Goal: Information Seeking & Learning: Find contact information

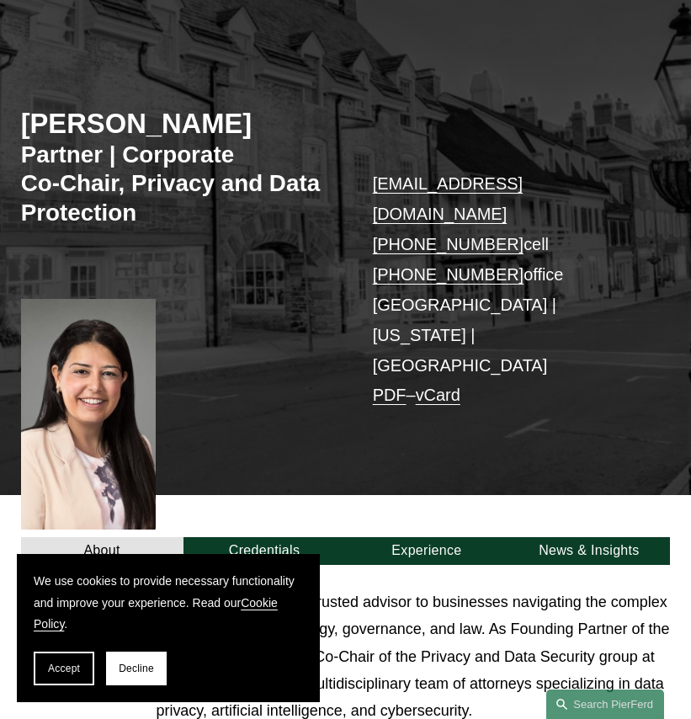
scroll to position [134, 0]
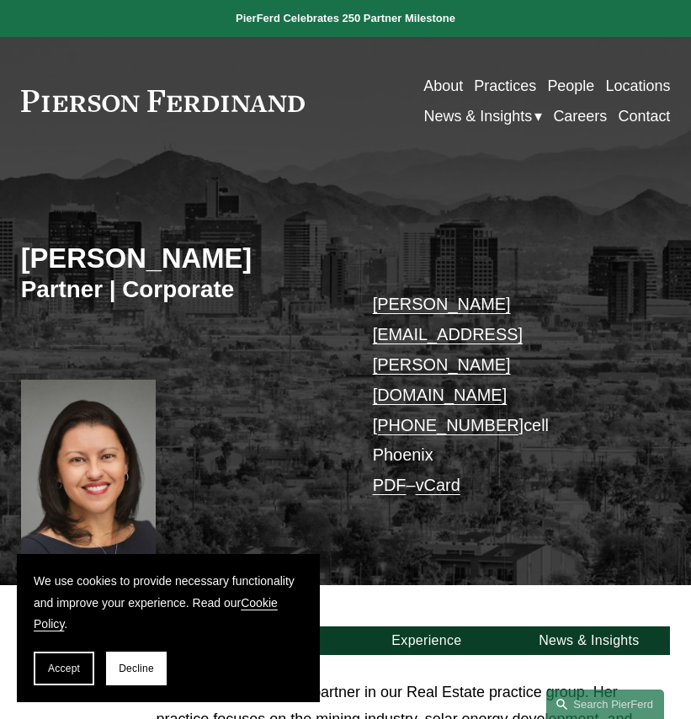
click at [583, 87] on link "People" at bounding box center [570, 86] width 47 height 30
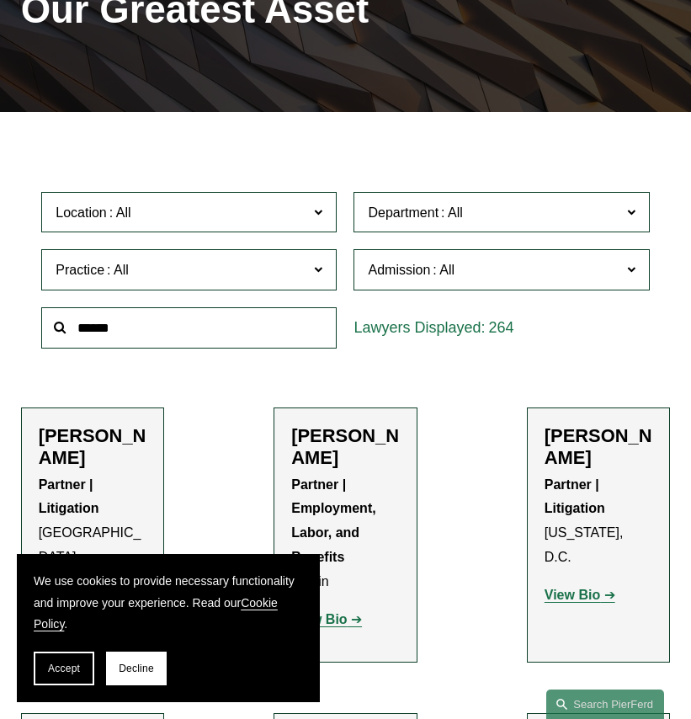
scroll to position [326, 0]
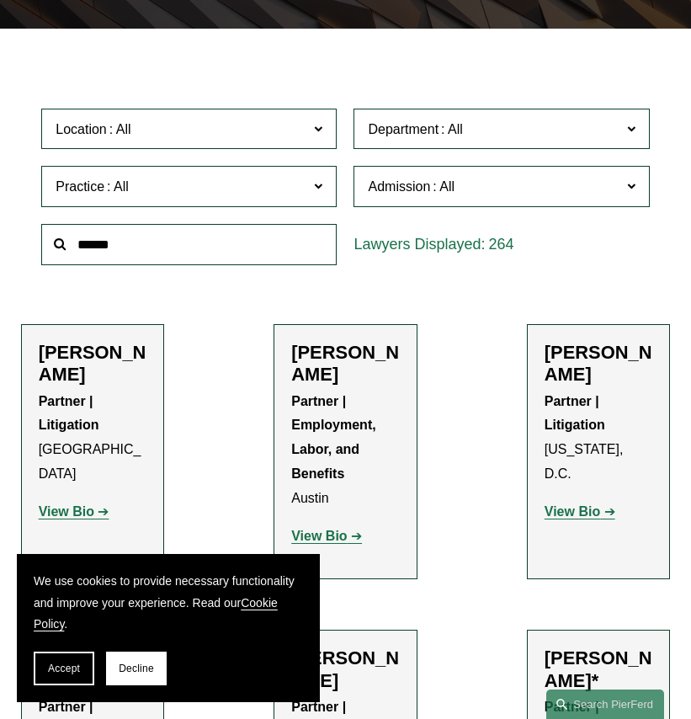
click at [144, 252] on input "text" at bounding box center [189, 244] width 296 height 41
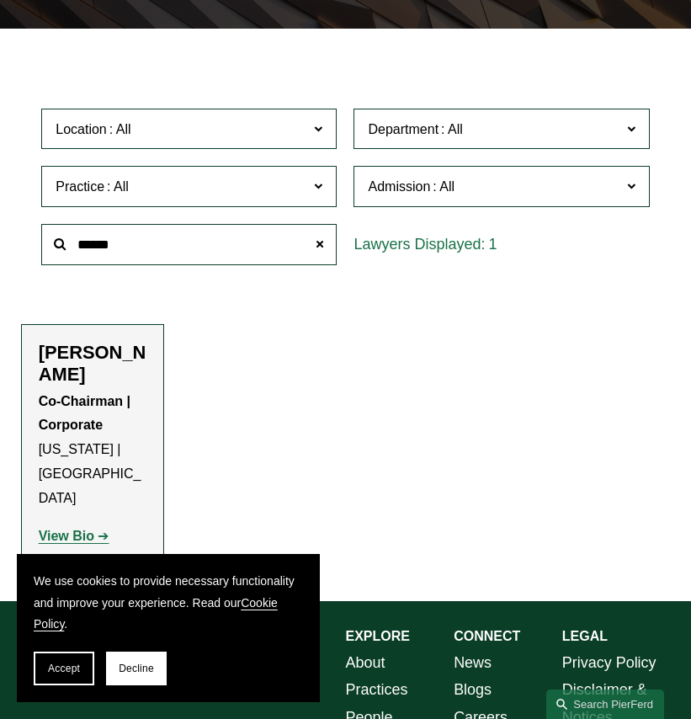
type input "******"
click at [76, 529] on strong "View Bio" at bounding box center [67, 536] width 56 height 14
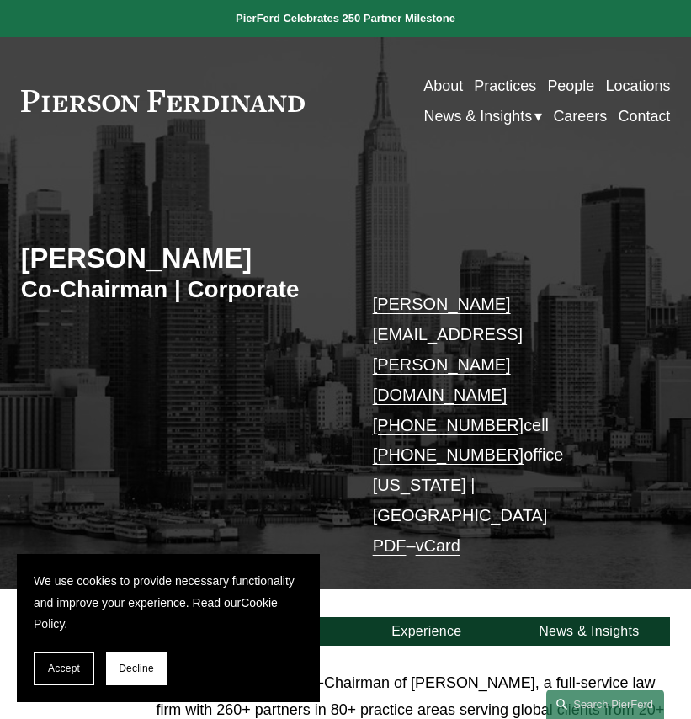
click at [573, 89] on link "People" at bounding box center [570, 86] width 47 height 30
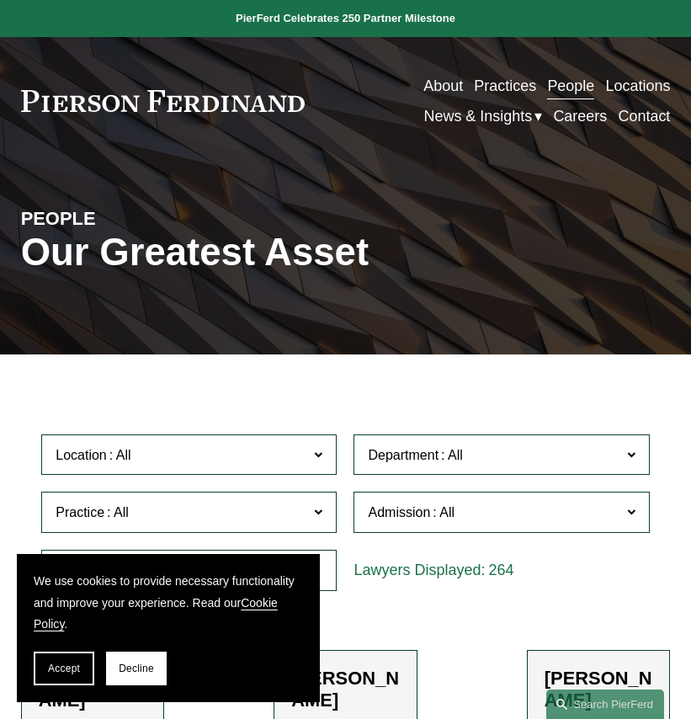
click at [332, 569] on input "text" at bounding box center [189, 570] width 296 height 41
click at [141, 661] on button "Decline" at bounding box center [136, 669] width 61 height 34
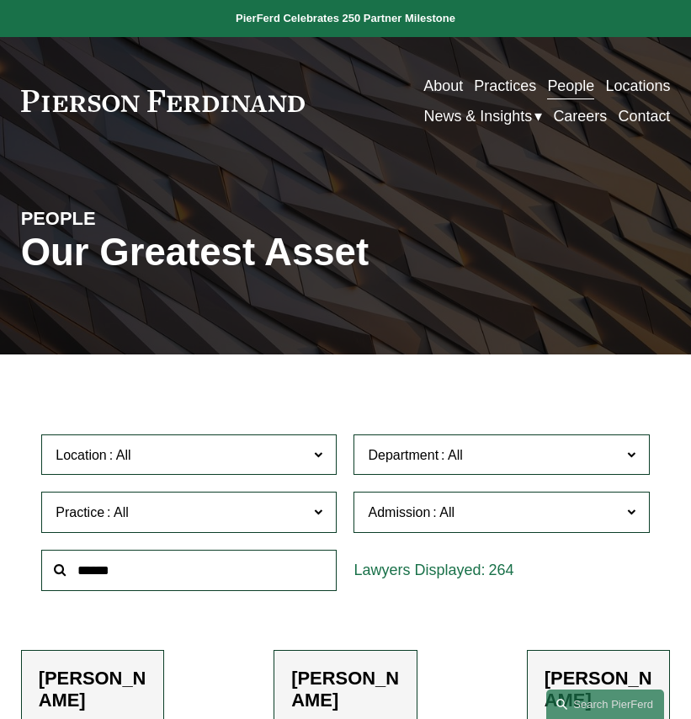
click at [127, 571] on input "text" at bounding box center [189, 570] width 296 height 41
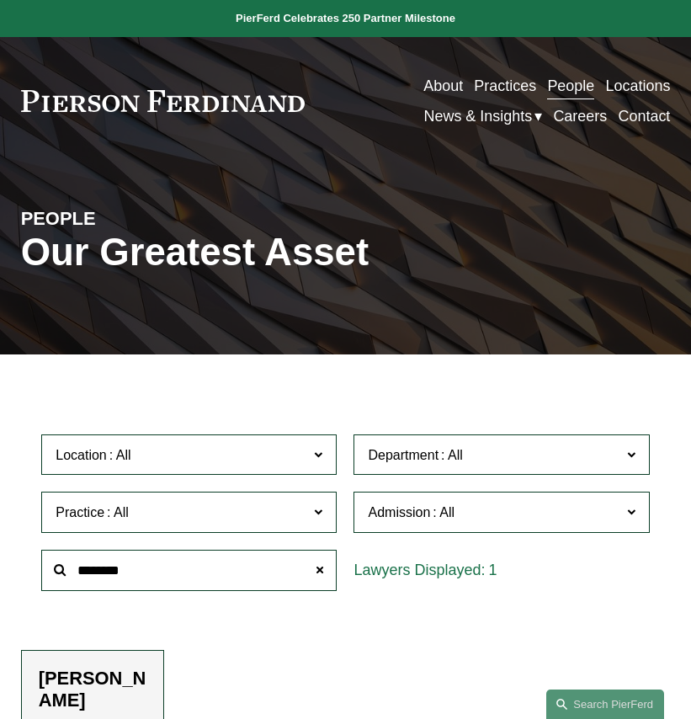
type input "********"
click at [83, 693] on h2 "[PERSON_NAME]" at bounding box center [93, 690] width 109 height 45
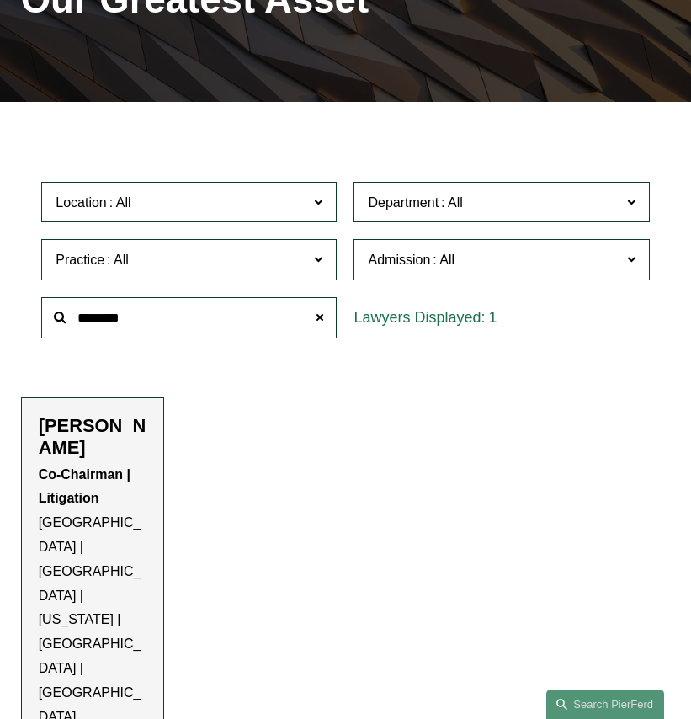
scroll to position [264, 0]
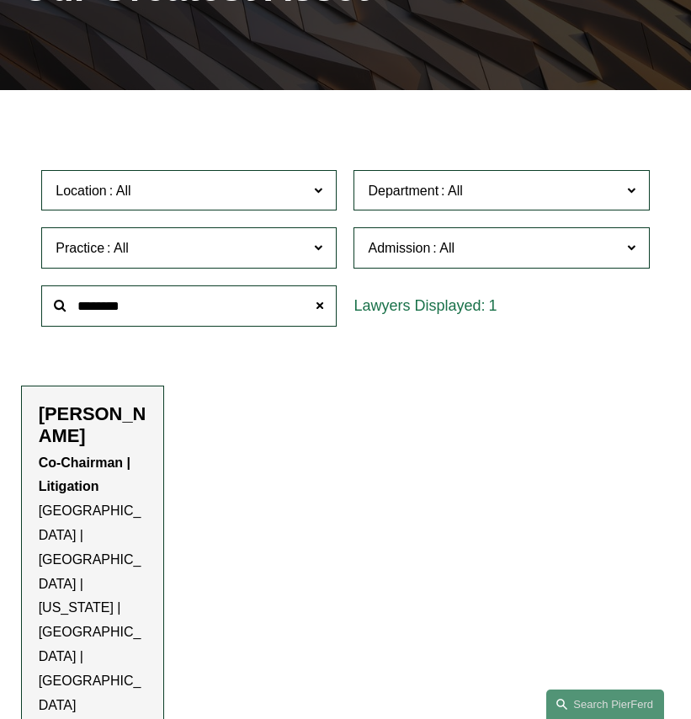
click at [71, 429] on h2 "[PERSON_NAME]" at bounding box center [93, 425] width 109 height 45
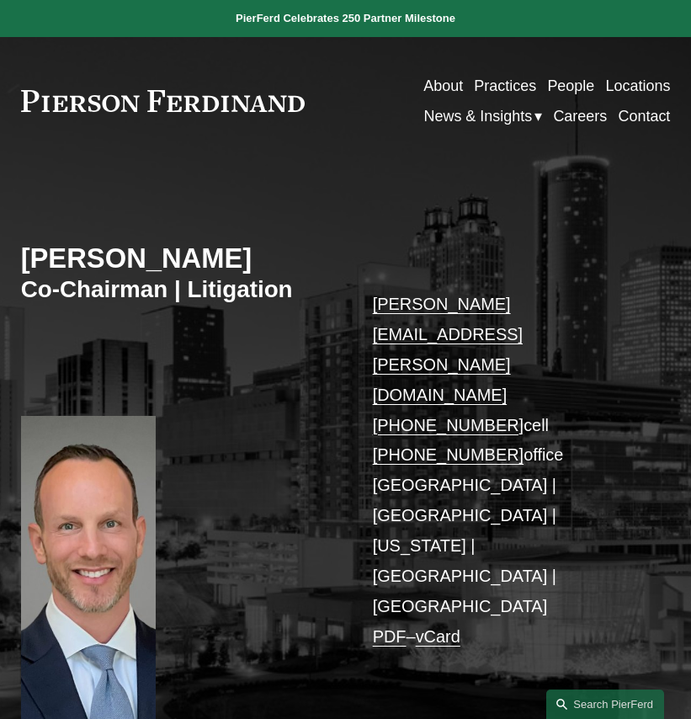
scroll to position [702, 0]
